Goal: Task Accomplishment & Management: Manage account settings

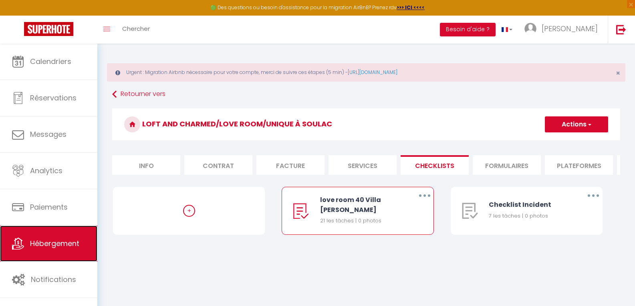
click at [73, 233] on link "Hébergement" at bounding box center [48, 244] width 97 height 36
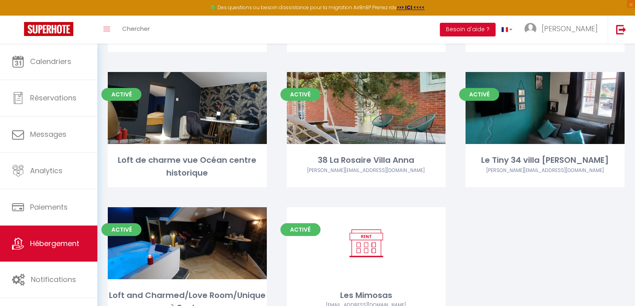
scroll to position [240, 0]
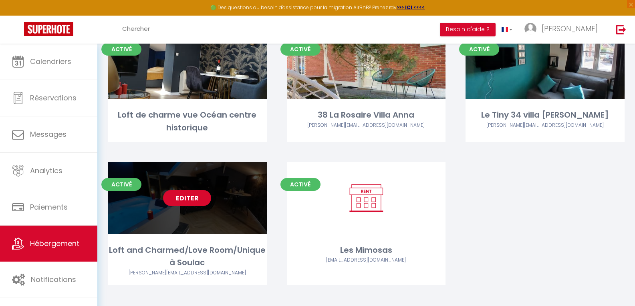
click at [190, 200] on link "Editer" at bounding box center [187, 198] width 48 height 16
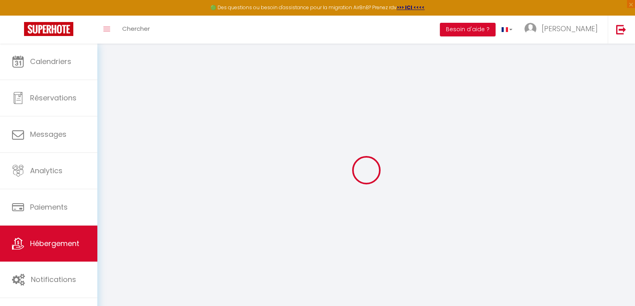
select select
checkbox input "false"
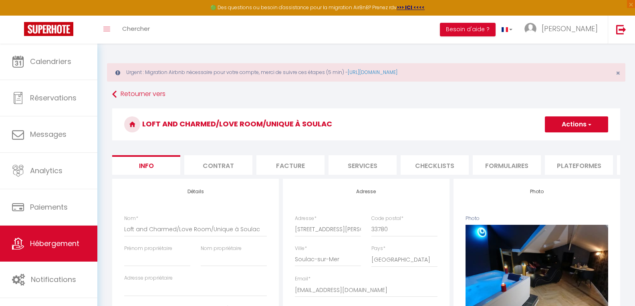
click at [585, 127] on button "Actions" at bounding box center [576, 125] width 63 height 16
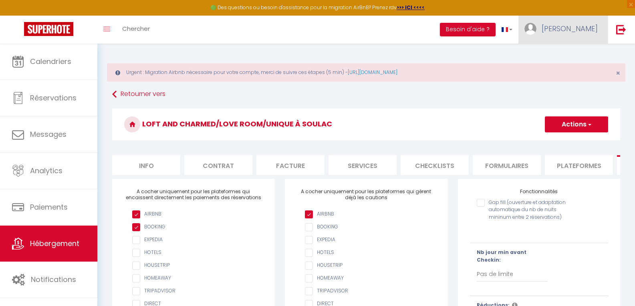
click at [580, 24] on span "[PERSON_NAME]" at bounding box center [569, 29] width 56 height 10
click at [571, 67] on link "Équipe" at bounding box center [575, 70] width 59 height 14
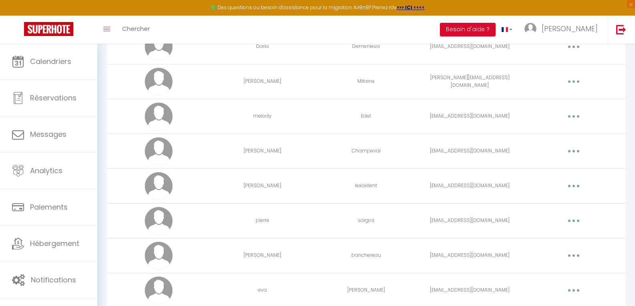
scroll to position [154, 0]
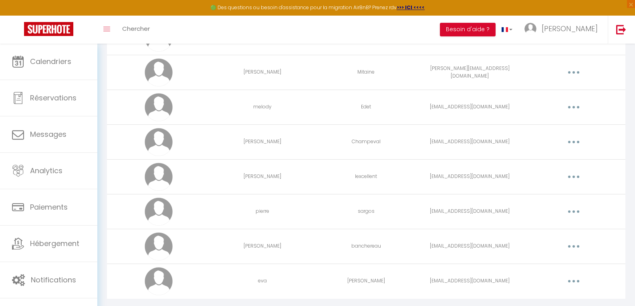
click at [570, 212] on button "button" at bounding box center [573, 211] width 22 height 13
click at [547, 227] on link "Editer" at bounding box center [552, 230] width 59 height 14
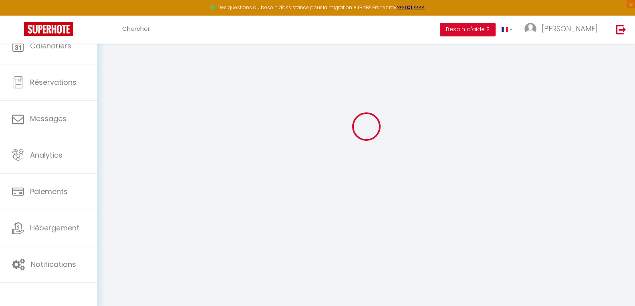
scroll to position [604, 0]
type input "pierre"
type input "sargos"
type input "[EMAIL_ADDRESS][DOMAIN_NAME]"
type textarea "[URL][DOMAIN_NAME]"
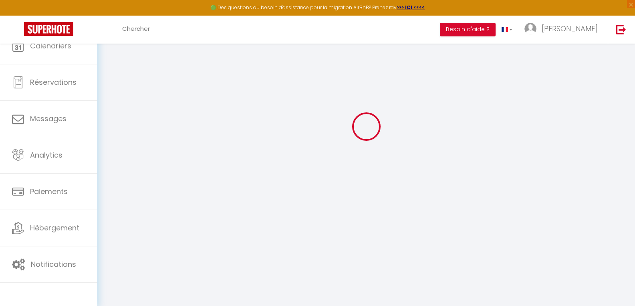
checkbox input "false"
checkbox input "true"
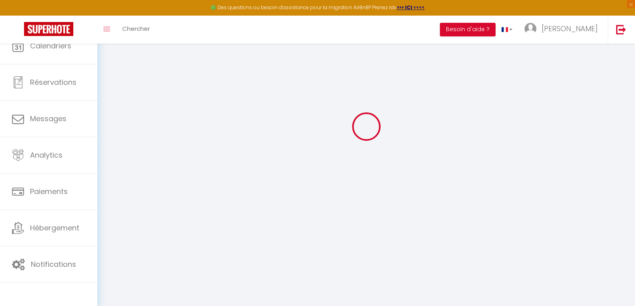
checkbox input "true"
checkbox input "false"
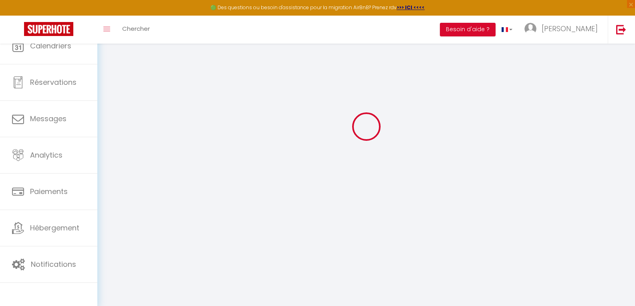
checkbox input "false"
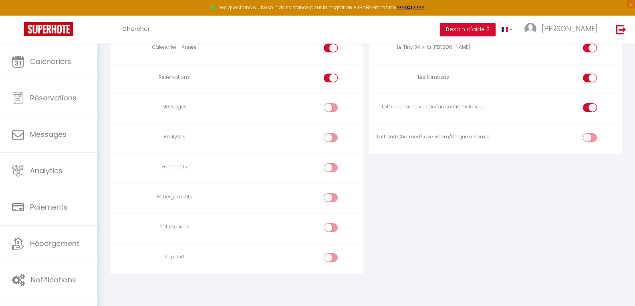
scroll to position [638, 0]
click at [587, 136] on div at bounding box center [590, 137] width 14 height 9
click at [589, 136] on input "checkbox" at bounding box center [596, 139] width 14 height 12
checkbox input "true"
click at [597, 182] on div "ACCÈS AUX APPARTEMENTS Appartement Activé 38 La Rosaire Villa [PERSON_NAME] 33 …" at bounding box center [495, 77] width 259 height 440
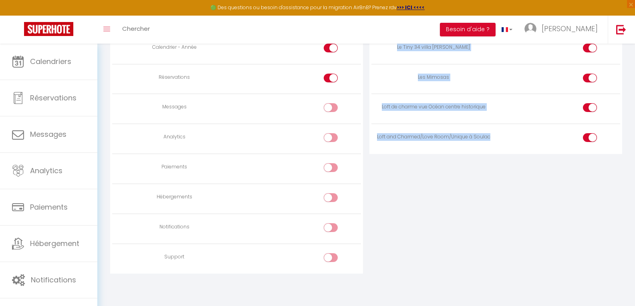
drag, startPoint x: 629, startPoint y: 60, endPoint x: 637, endPoint y: 44, distance: 17.7
click at [559, 285] on div "ACCÈS AUX APPARTEMENTS Appartement Activé 38 La Rosaire Villa [PERSON_NAME] 33 …" at bounding box center [495, 77] width 259 height 440
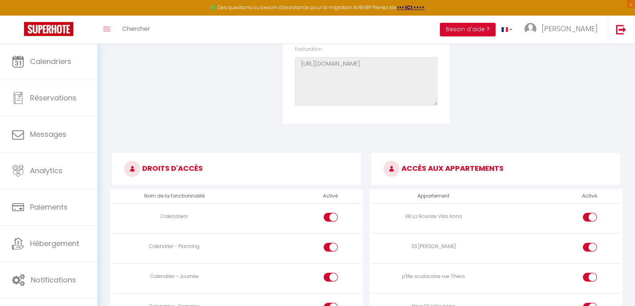
scroll to position [80, 0]
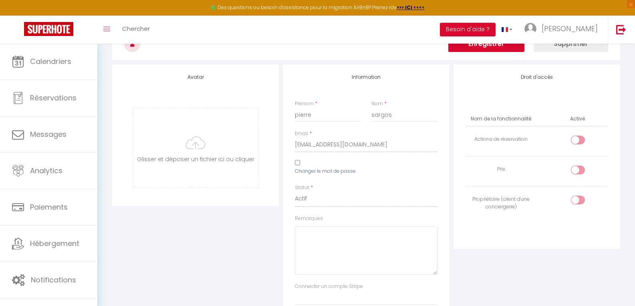
click at [499, 50] on button "Enregistrer" at bounding box center [486, 44] width 76 height 16
